Goal: Communication & Community: Connect with others

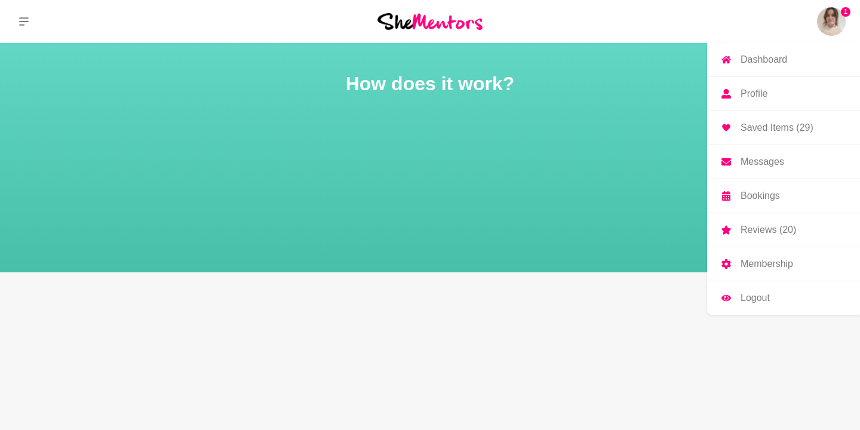
click at [763, 164] on p "Messages" at bounding box center [763, 162] width 44 height 10
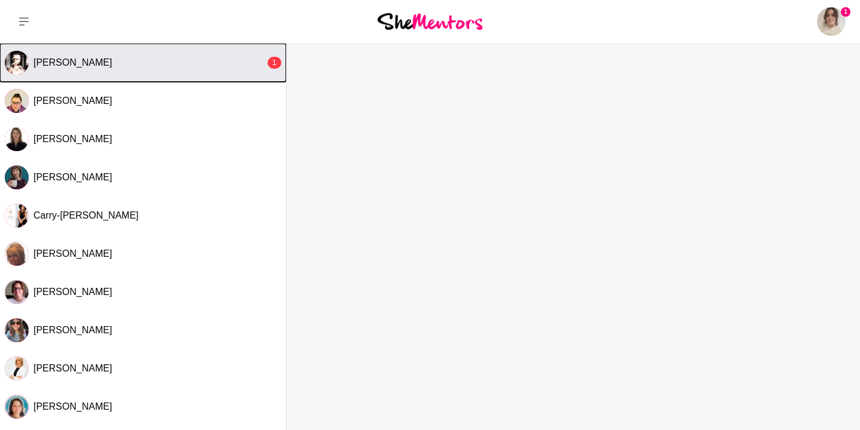
click at [162, 63] on div "[PERSON_NAME]" at bounding box center [149, 63] width 232 height 12
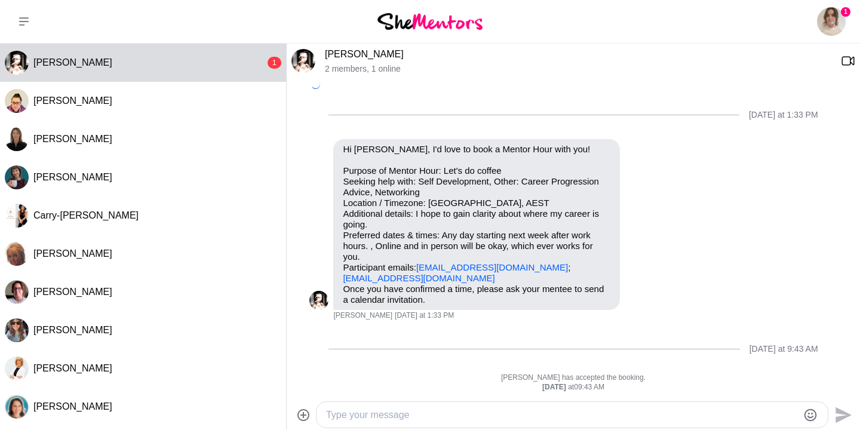
scroll to position [342, 0]
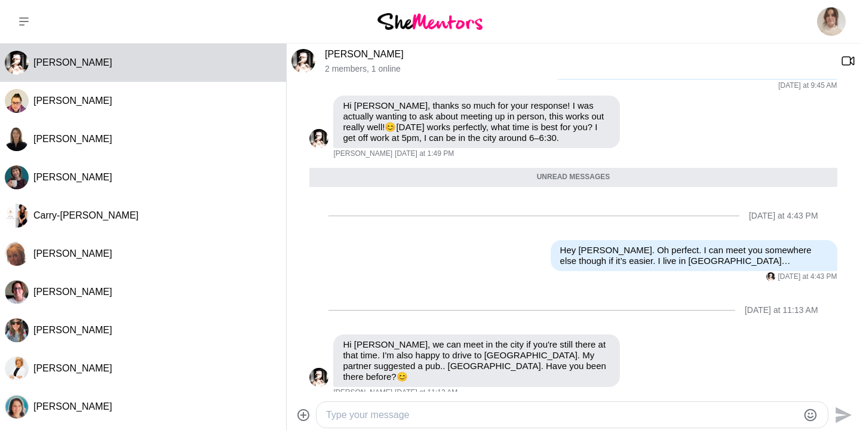
click at [393, 414] on textarea "Type your message" at bounding box center [562, 415] width 472 height 14
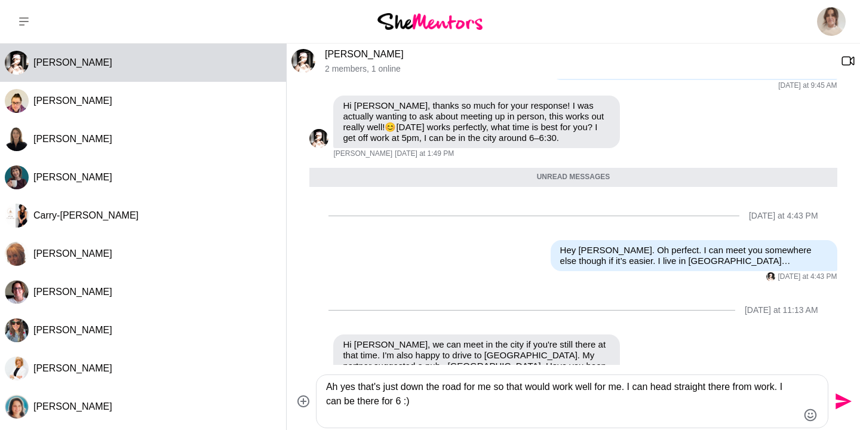
type textarea "Ah yes that's just down the road for me so that would work well for me. I can h…"
click at [841, 399] on icon "Send" at bounding box center [844, 402] width 16 height 16
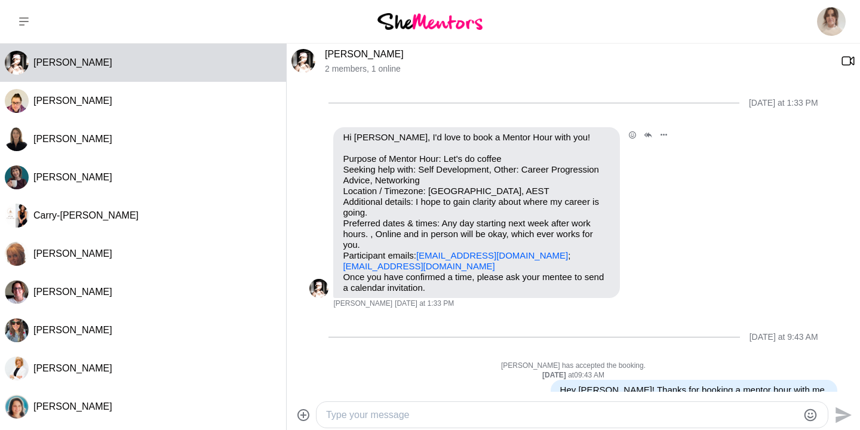
scroll to position [388, 0]
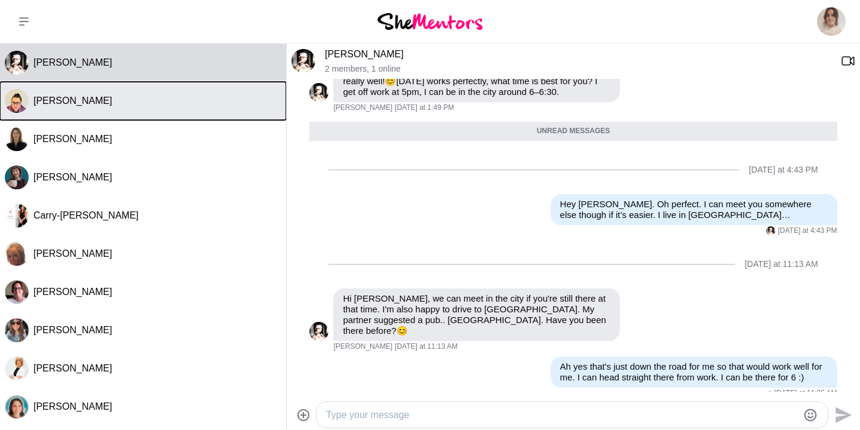
click at [130, 111] on button "[PERSON_NAME]" at bounding box center [143, 101] width 286 height 38
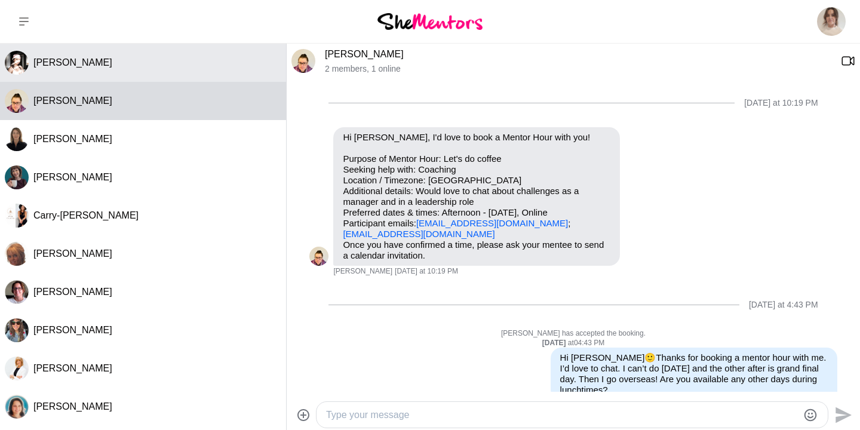
scroll to position [24, 0]
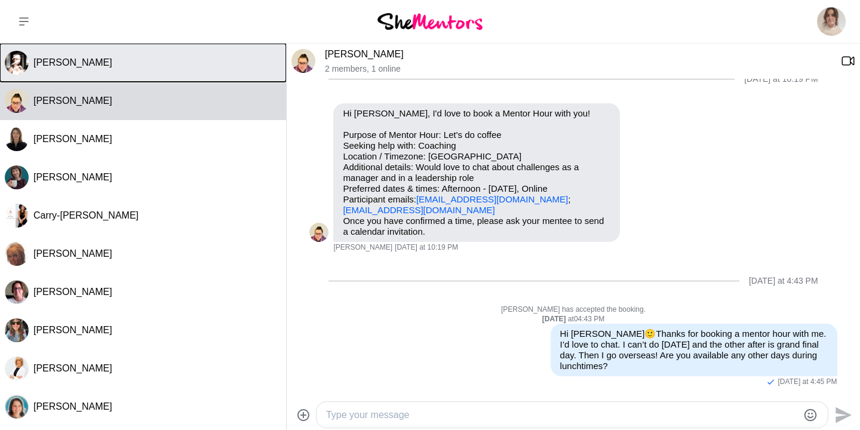
click at [133, 68] on div "[PERSON_NAME]" at bounding box center [157, 63] width 248 height 12
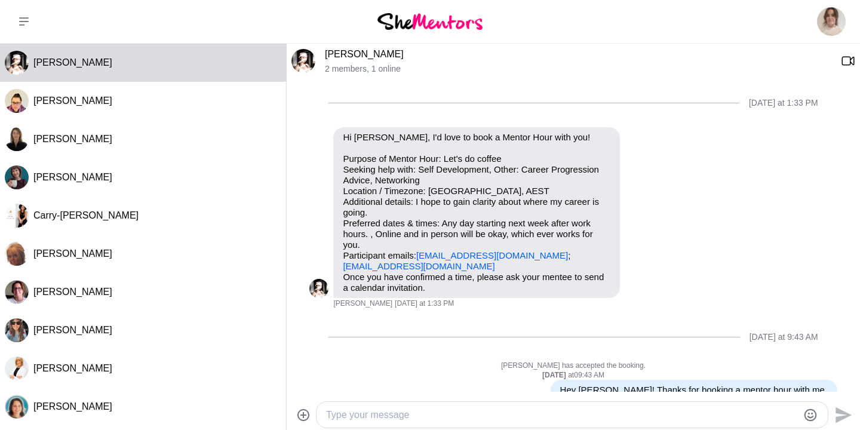
scroll to position [360, 0]
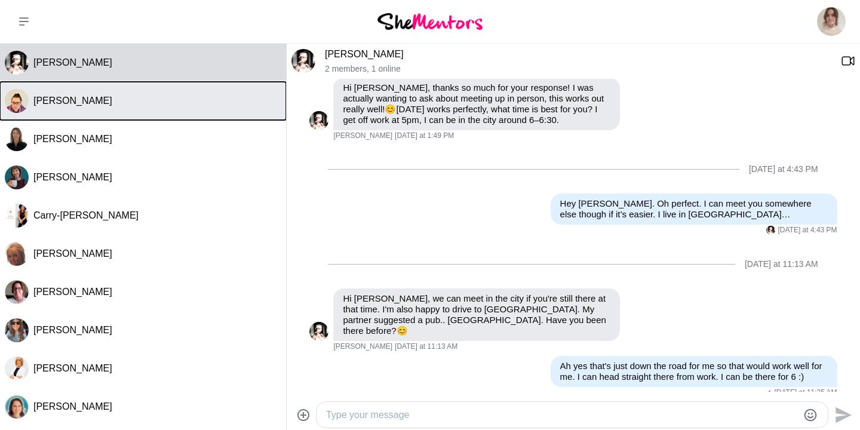
click at [130, 106] on div "[PERSON_NAME]" at bounding box center [157, 101] width 248 height 12
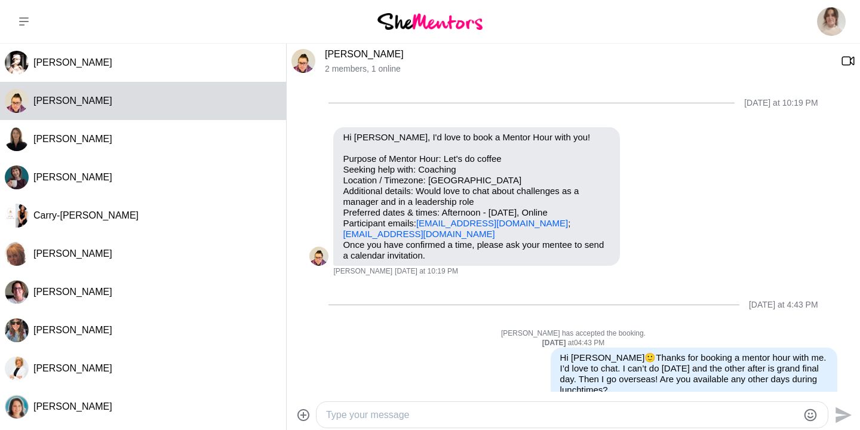
scroll to position [24, 0]
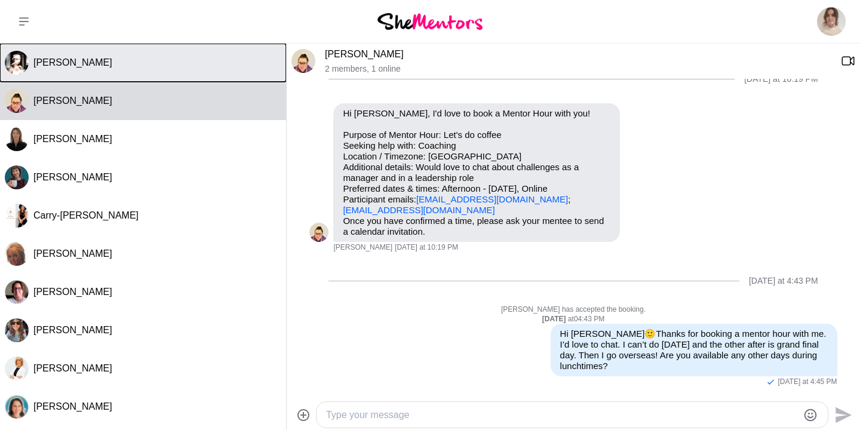
click at [174, 61] on div "[PERSON_NAME]" at bounding box center [157, 63] width 248 height 12
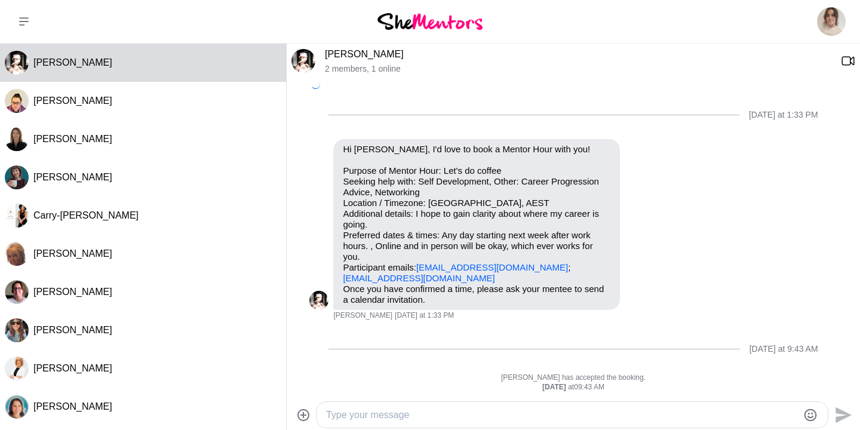
scroll to position [360, 0]
